Goal: Transaction & Acquisition: Purchase product/service

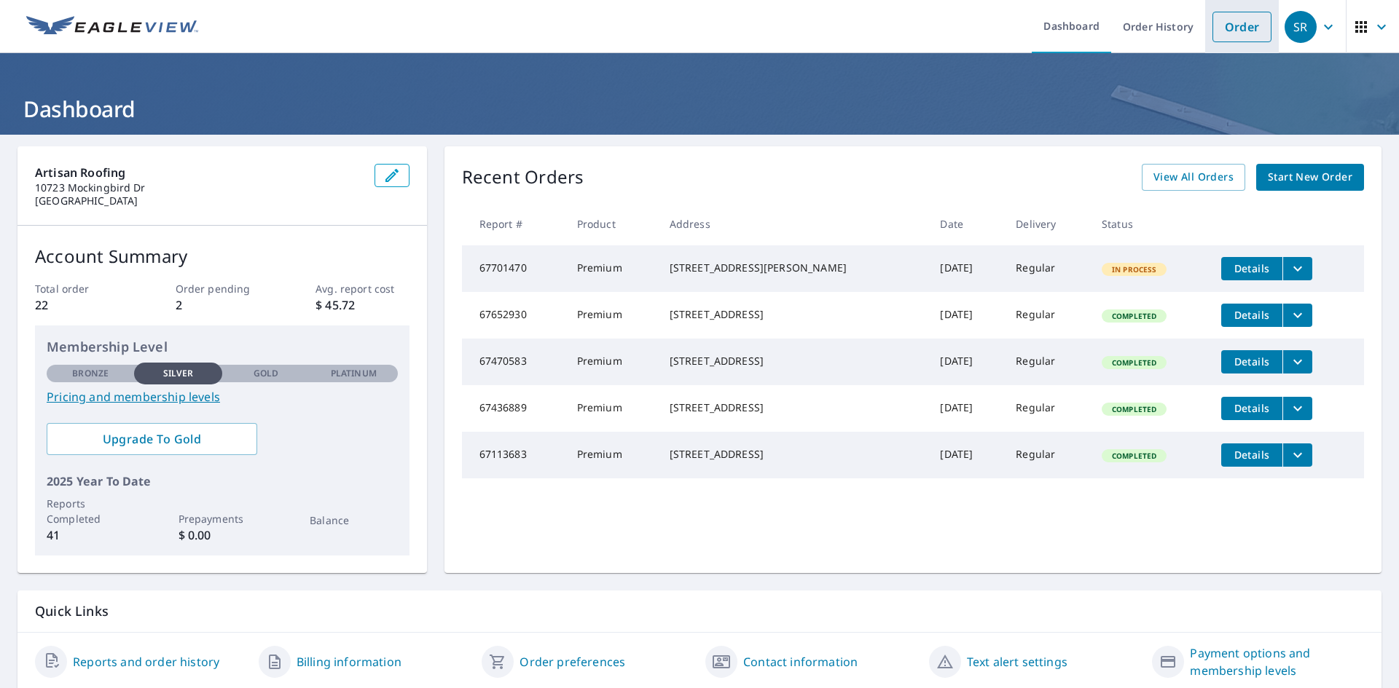
click at [1214, 18] on link "Order" at bounding box center [1241, 27] width 59 height 31
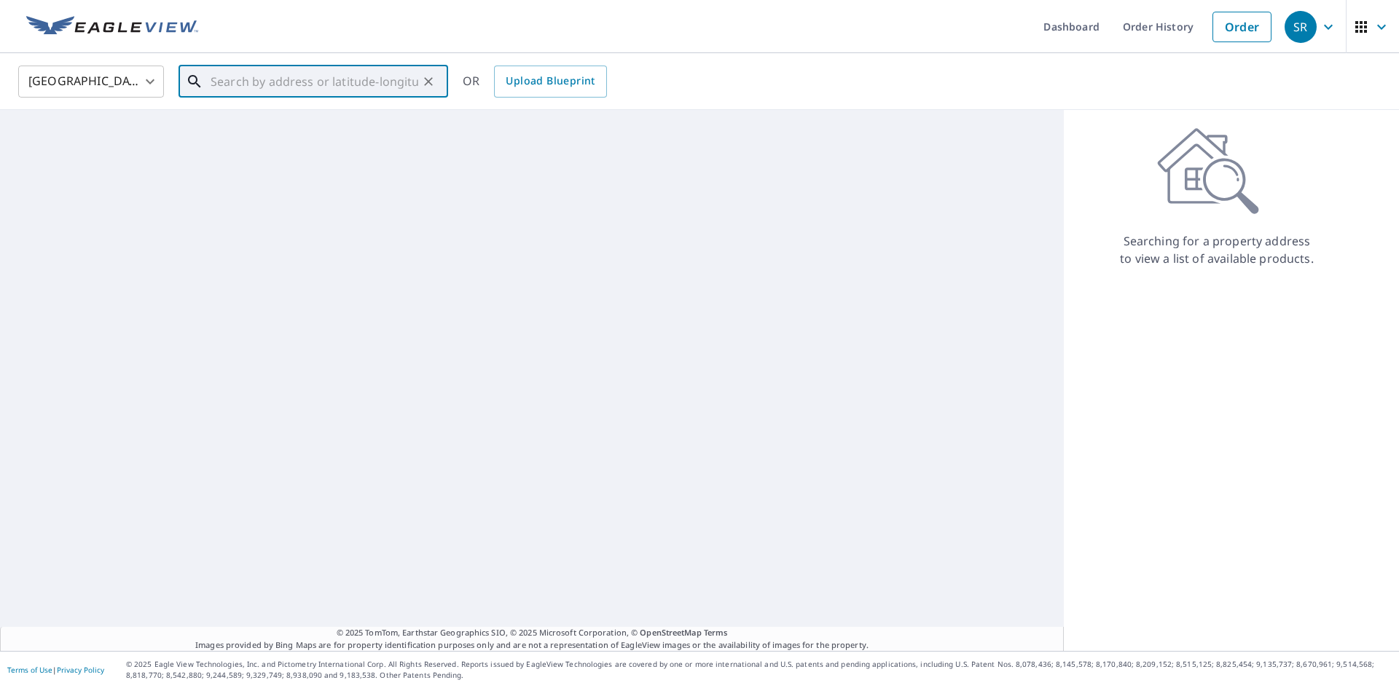
click at [217, 92] on input "text" at bounding box center [315, 81] width 208 height 41
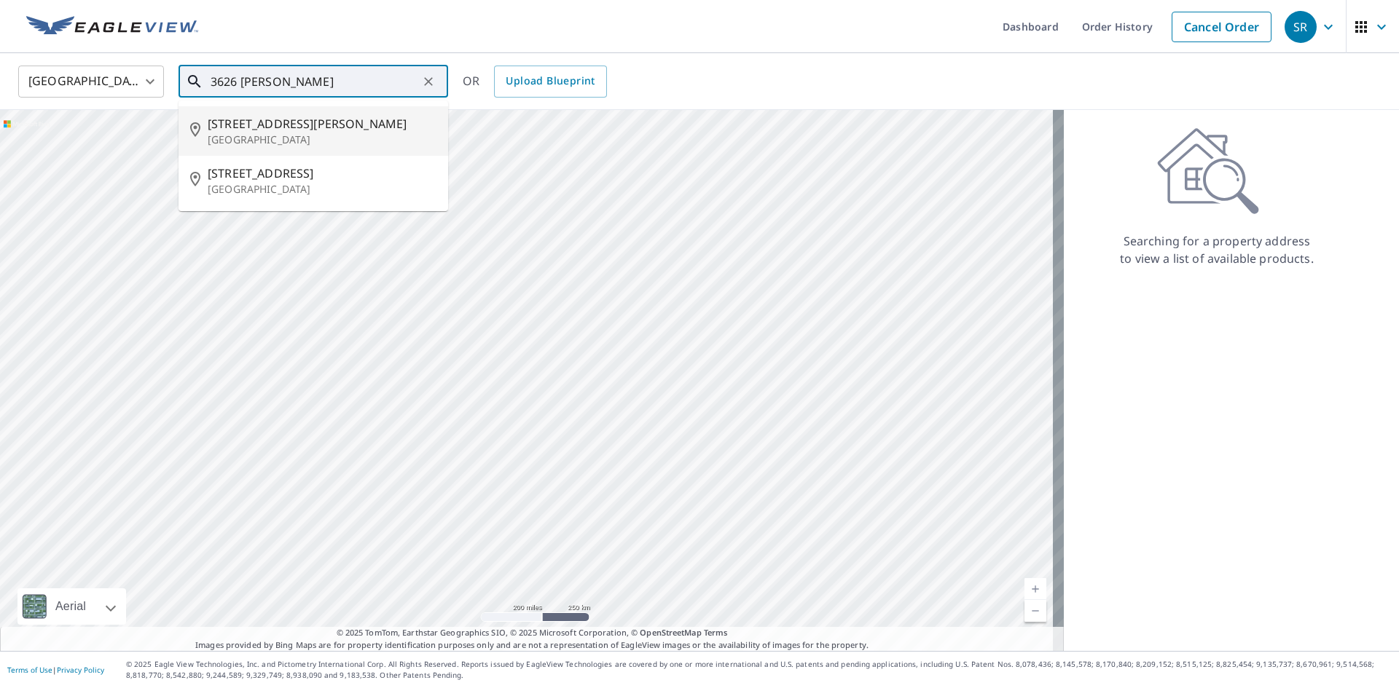
click at [244, 130] on span "[STREET_ADDRESS][PERSON_NAME]" at bounding box center [322, 123] width 229 height 17
type input "[STREET_ADDRESS][PERSON_NAME]"
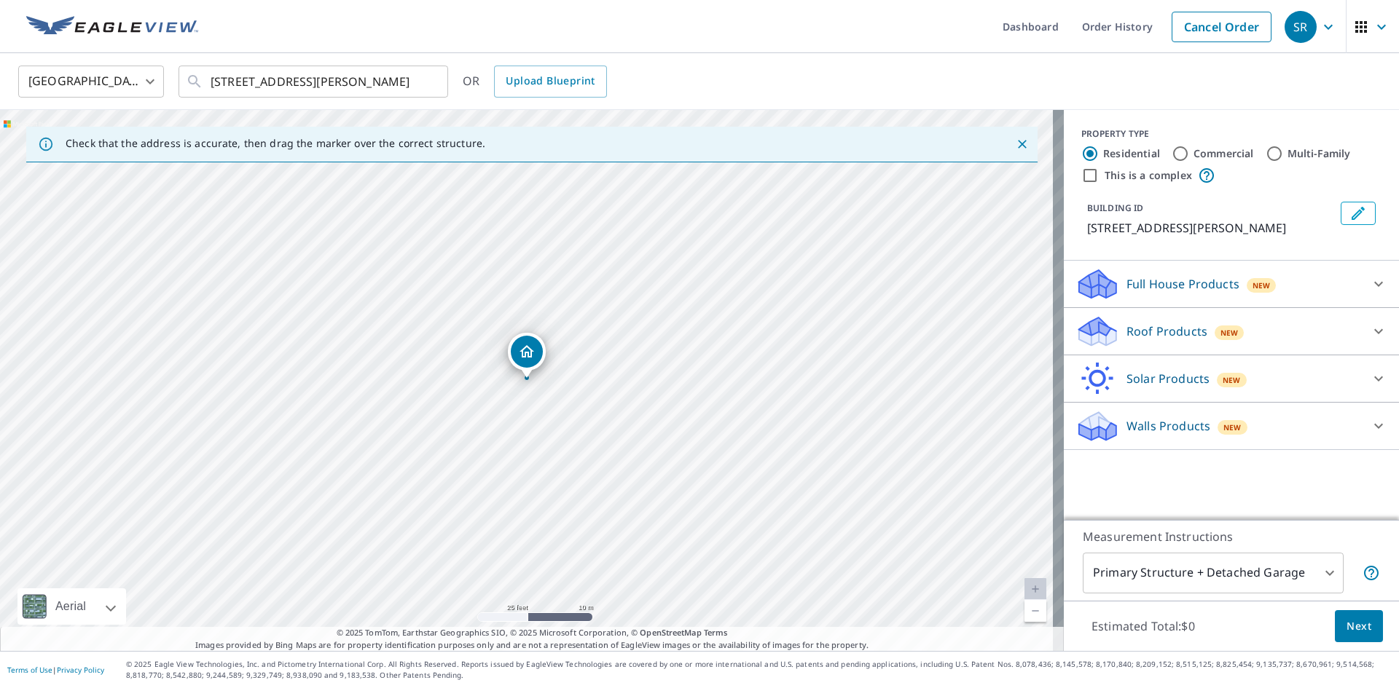
click at [1259, 319] on div "Roof Products New" at bounding box center [1218, 332] width 286 height 34
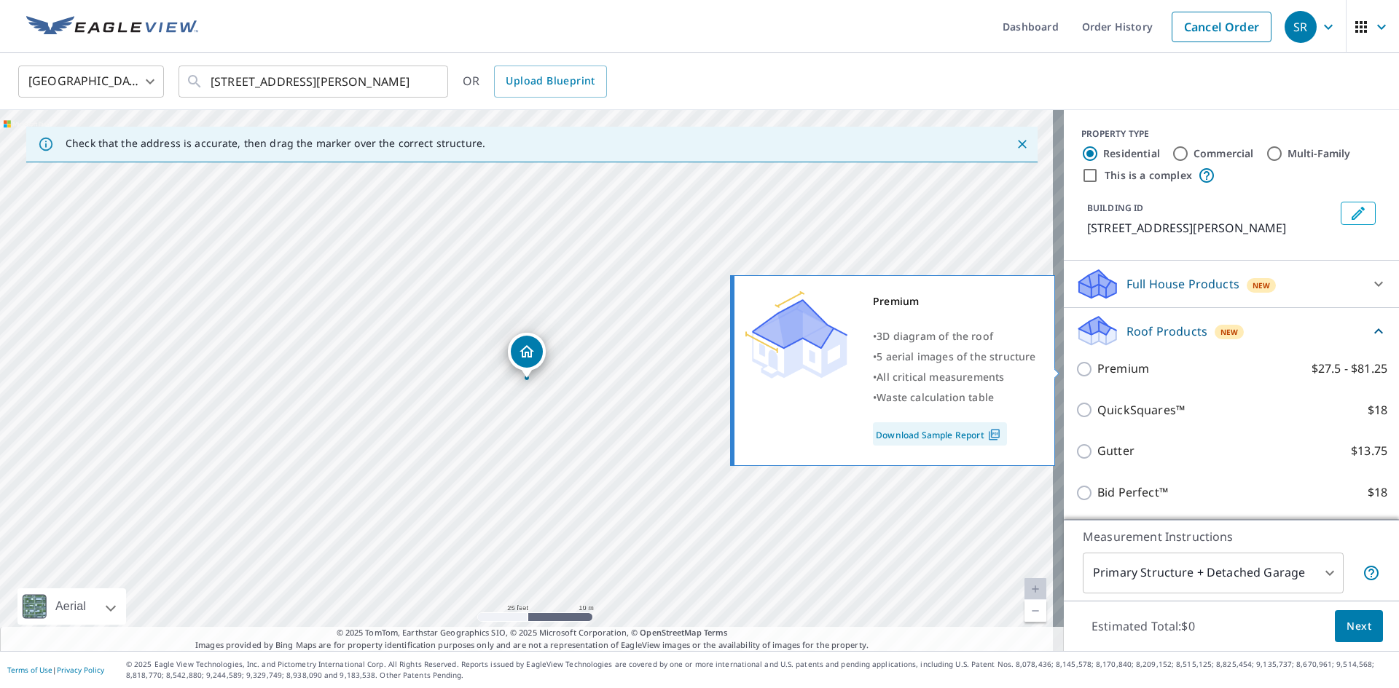
click at [1232, 368] on label "Premium $27.5 - $81.25" at bounding box center [1242, 369] width 290 height 18
click at [1097, 368] on input "Premium $27.5 - $81.25" at bounding box center [1086, 369] width 22 height 17
checkbox input "true"
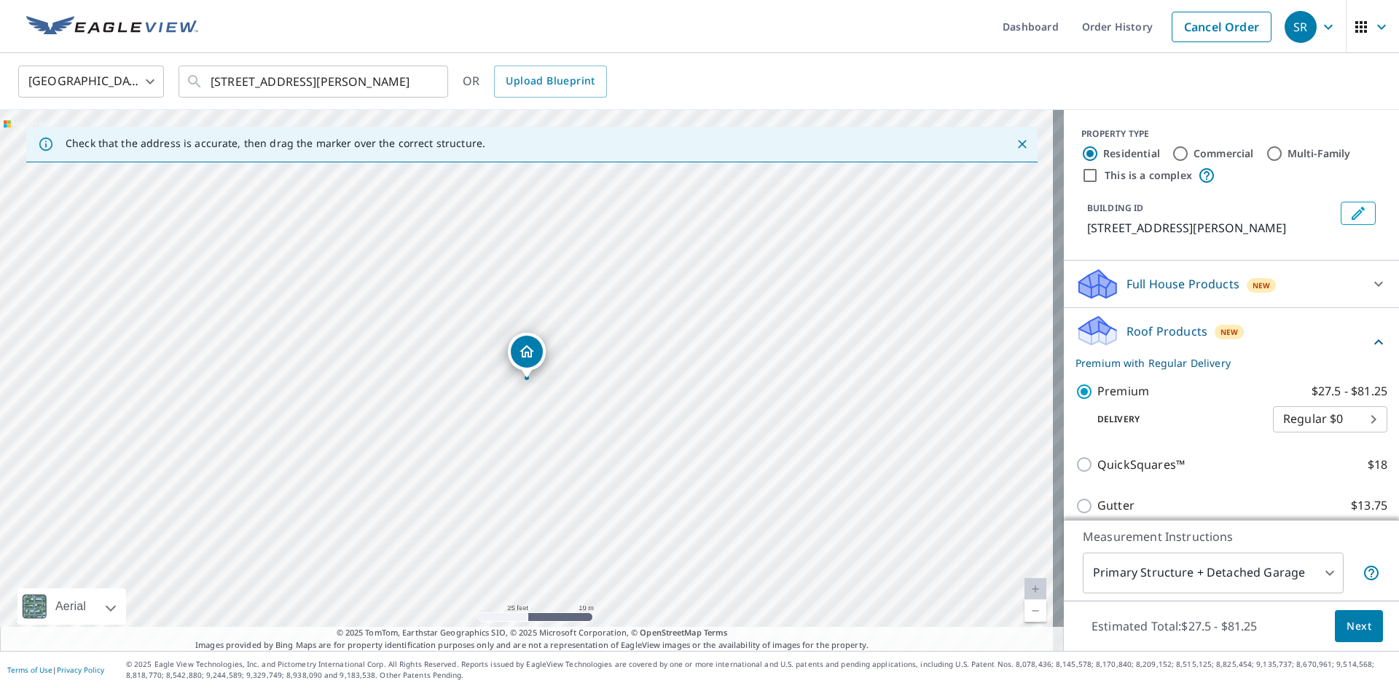
click at [1302, 577] on body "SR SR Dashboard Order History Cancel Order SR [GEOGRAPHIC_DATA] [GEOGRAPHIC_DAT…" at bounding box center [699, 344] width 1399 height 688
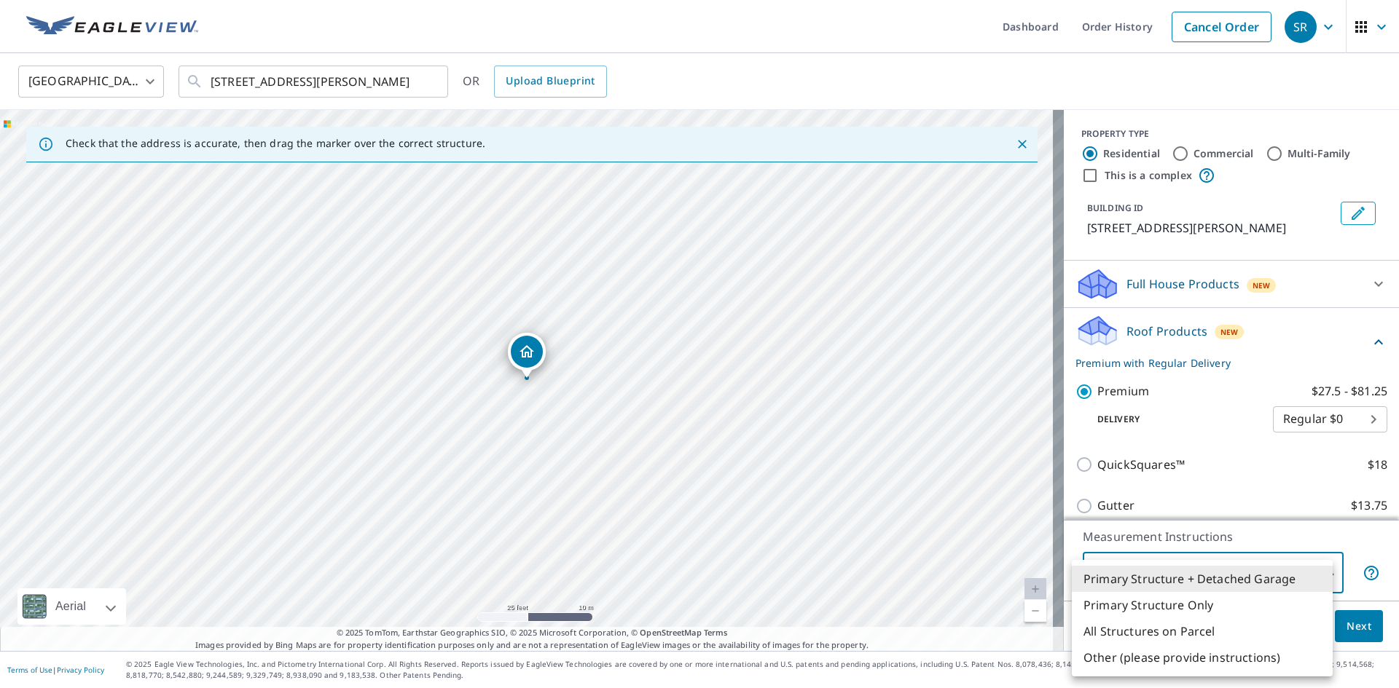
click at [1277, 605] on li "Primary Structure Only" at bounding box center [1202, 605] width 261 height 26
type input "2"
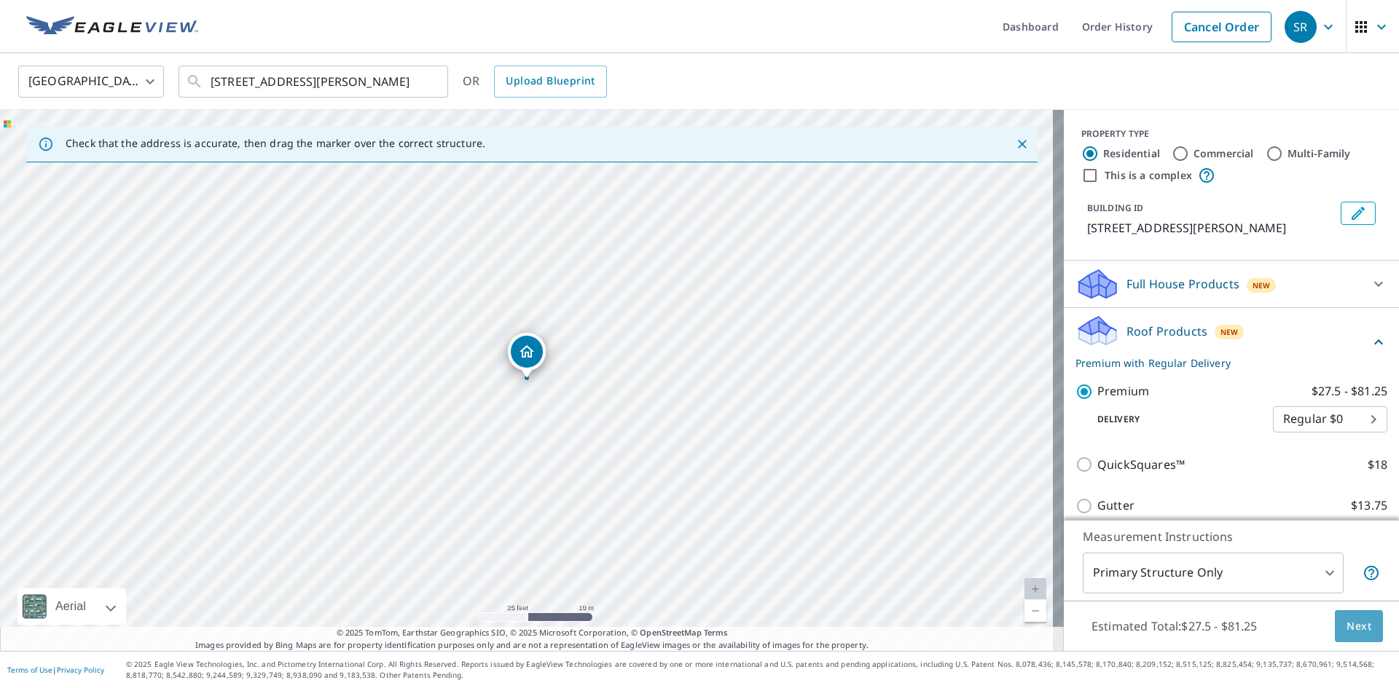
click at [1351, 624] on span "Next" at bounding box center [1358, 627] width 25 height 18
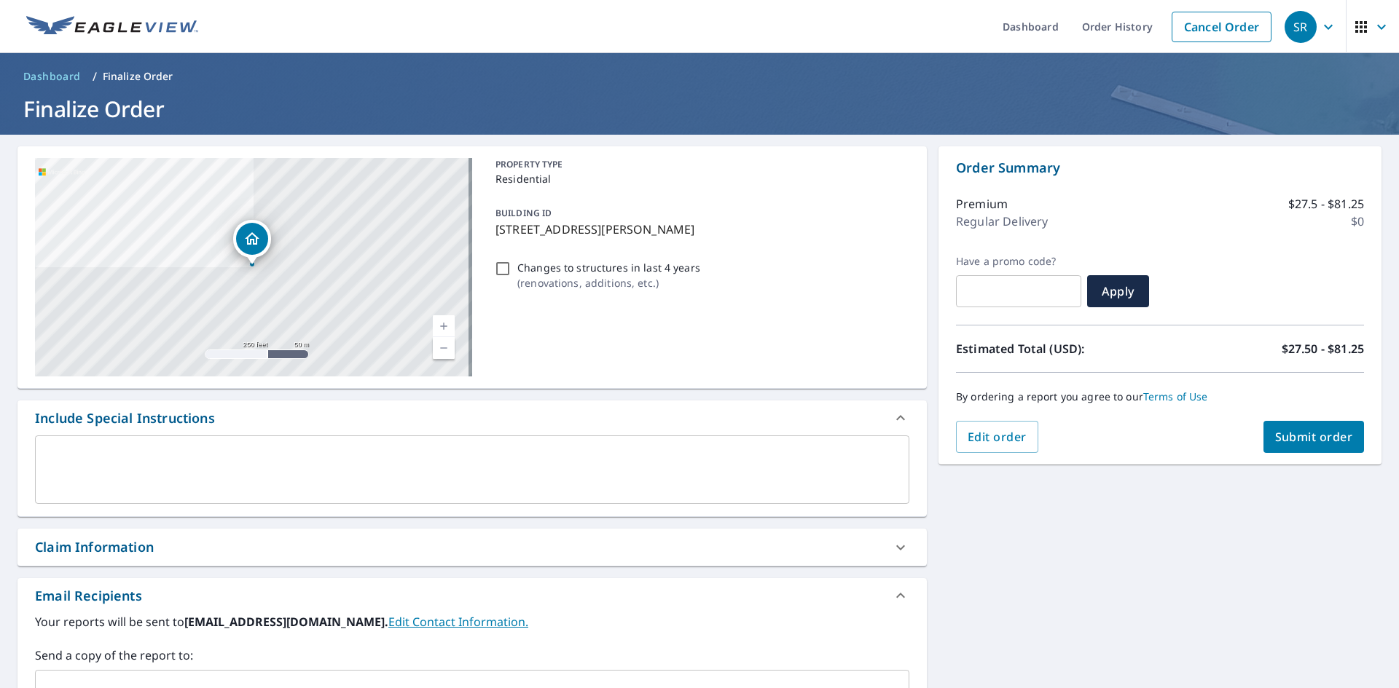
click at [1309, 453] on div "Order Summary Premium $27.5 - $81.25 Regular Delivery $0 Have a promo code? ​ A…" at bounding box center [1159, 305] width 443 height 318
click at [1309, 444] on span "Submit order" at bounding box center [1314, 437] width 78 height 16
checkbox input "true"
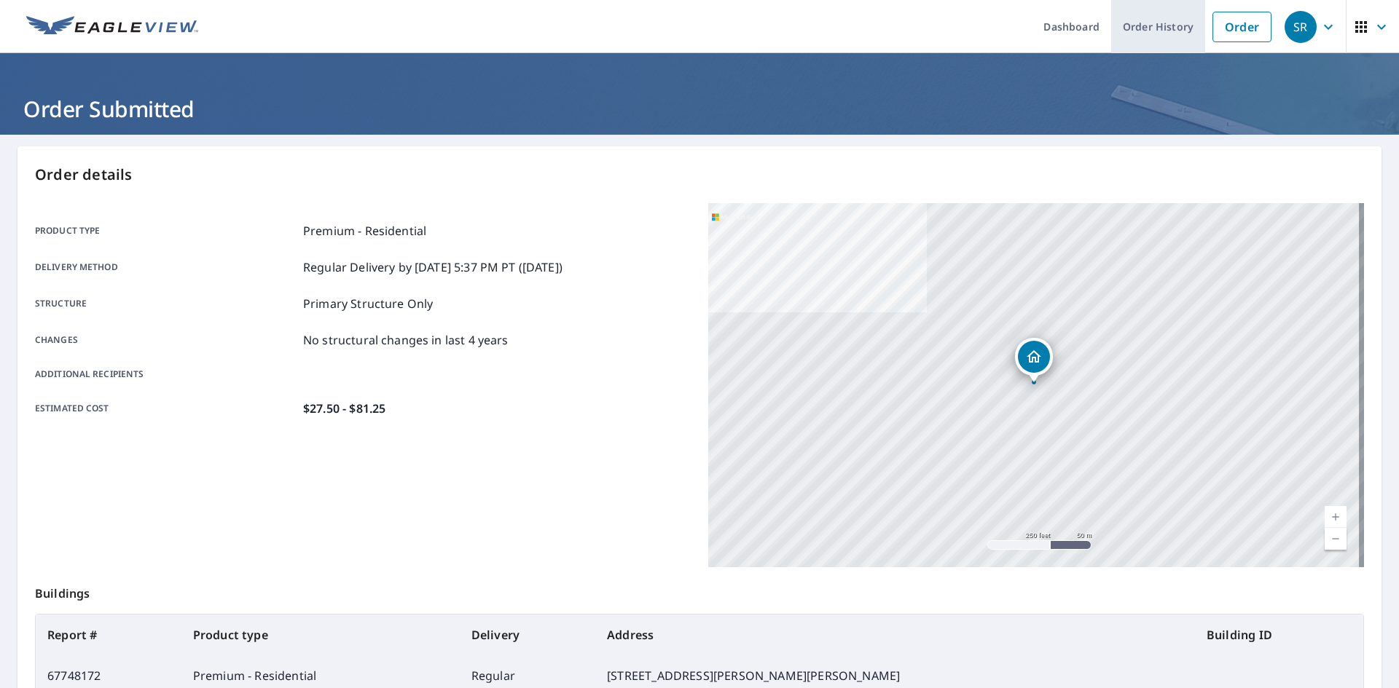
click at [1158, 32] on link "Order History" at bounding box center [1158, 26] width 94 height 53
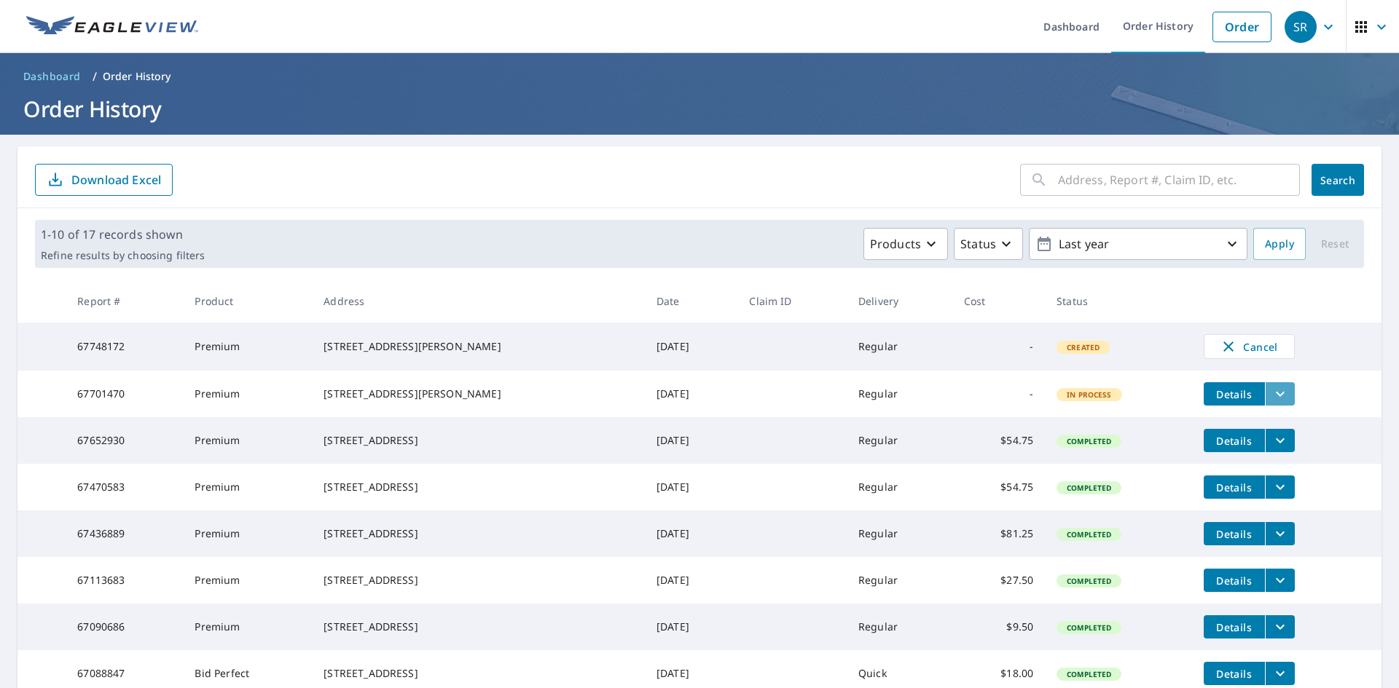
click at [1271, 401] on icon "filesDropdownBtn-67701470" at bounding box center [1279, 393] width 17 height 17
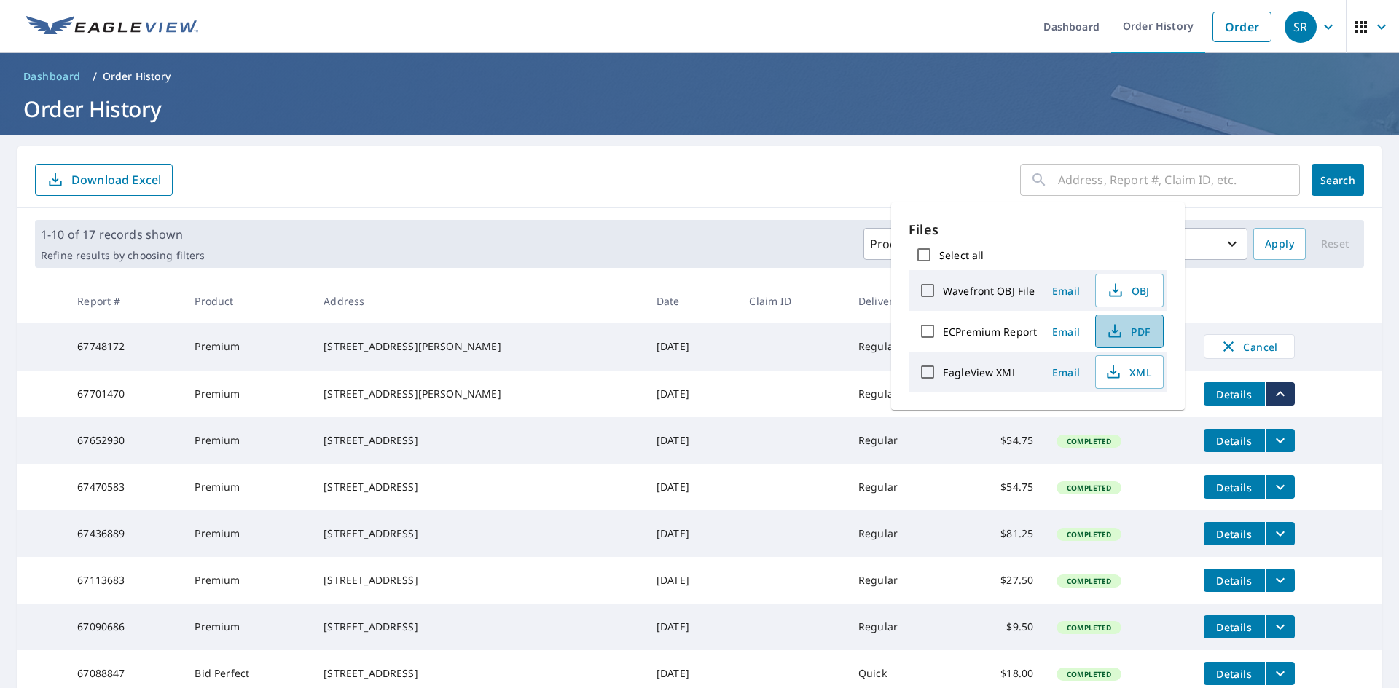
click at [1135, 333] on span "PDF" at bounding box center [1127, 331] width 47 height 17
click at [448, 401] on div "[STREET_ADDRESS][PERSON_NAME]" at bounding box center [478, 394] width 310 height 15
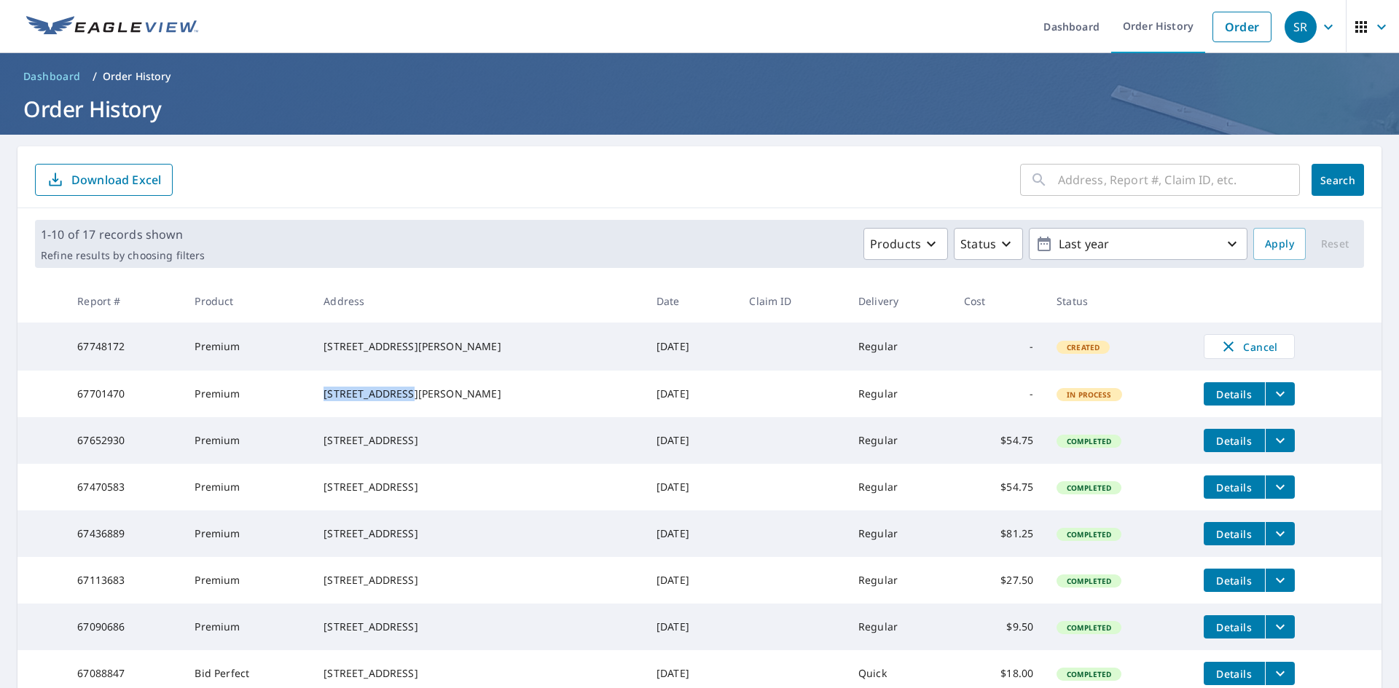
drag, startPoint x: 417, startPoint y: 393, endPoint x: 329, endPoint y: 396, distance: 88.2
click at [329, 396] on td "[STREET_ADDRESS][PERSON_NAME]" at bounding box center [478, 394] width 333 height 47
copy div "[STREET_ADDRESS][PERSON_NAME]"
